Goal: Navigation & Orientation: Find specific page/section

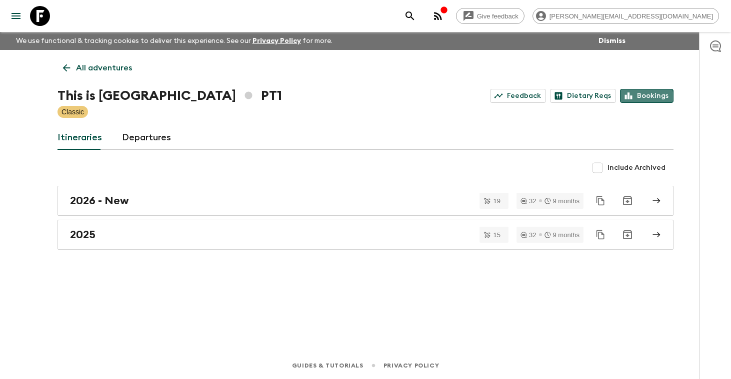
click at [643, 98] on link "Bookings" at bounding box center [646, 96] width 53 height 14
click at [94, 70] on p "All adventures" at bounding box center [104, 68] width 56 height 12
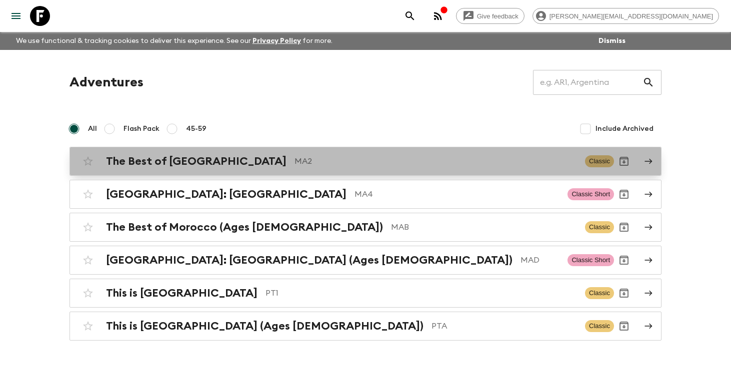
click at [172, 160] on h2 "The Best of [GEOGRAPHIC_DATA]" at bounding box center [196, 161] width 180 height 13
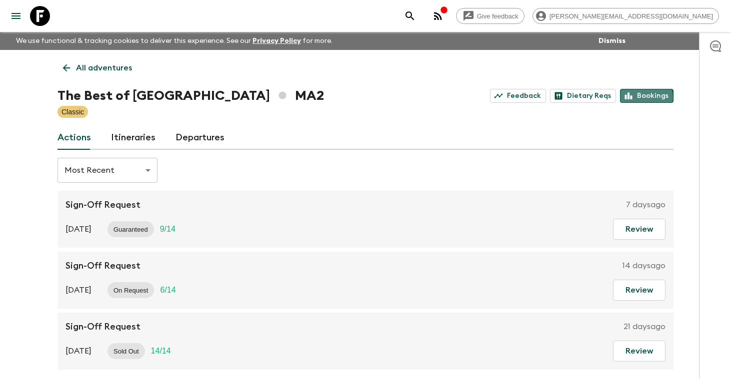
click at [641, 97] on link "Bookings" at bounding box center [646, 96] width 53 height 14
click at [102, 65] on p "All adventures" at bounding box center [104, 68] width 56 height 12
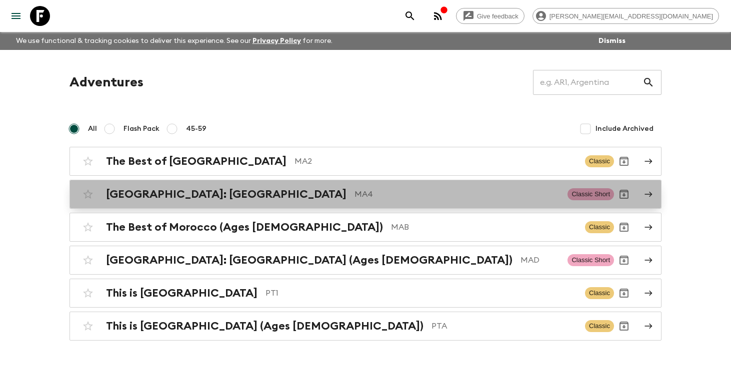
click at [152, 193] on h2 "[GEOGRAPHIC_DATA]: [GEOGRAPHIC_DATA]" at bounding box center [226, 194] width 240 height 13
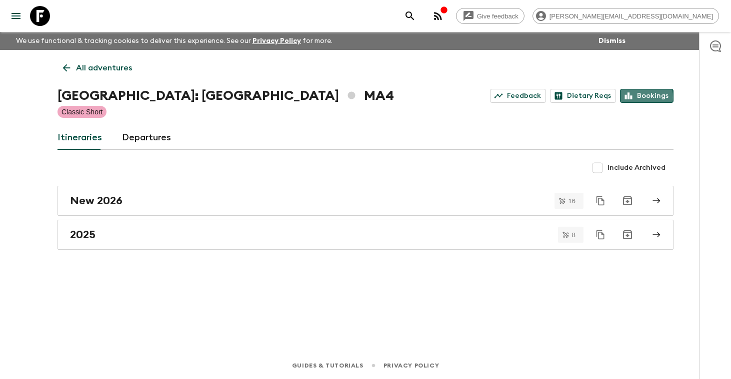
click at [631, 97] on icon at bounding box center [628, 95] width 9 height 9
